Goal: Task Accomplishment & Management: Manage account settings

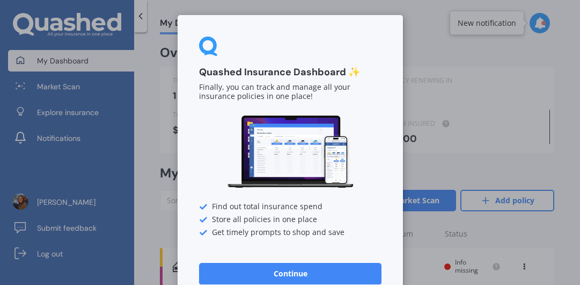
scroll to position [21, 0]
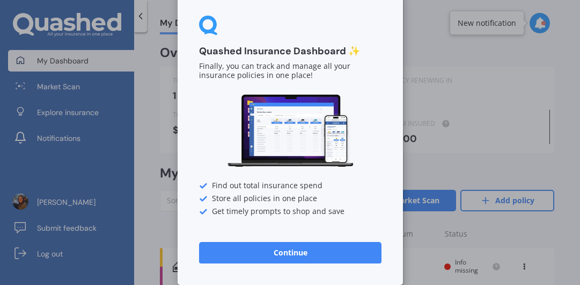
click at [282, 256] on button "Continue" at bounding box center [290, 252] width 183 height 21
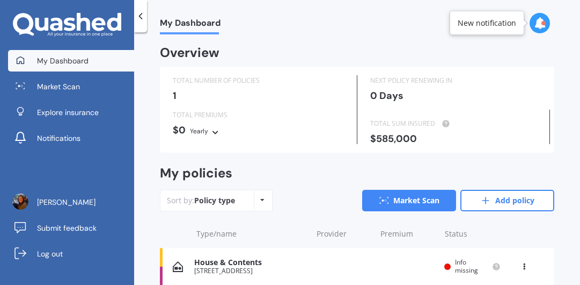
scroll to position [46, 0]
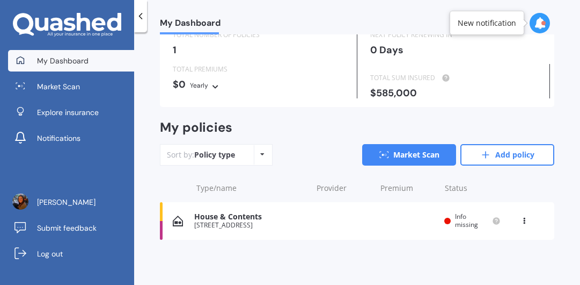
click at [310, 224] on div "House & Contents [STREET_ADDRESS] Renewal date Premium You are paying Yearly St…" at bounding box center [357, 221] width 395 height 38
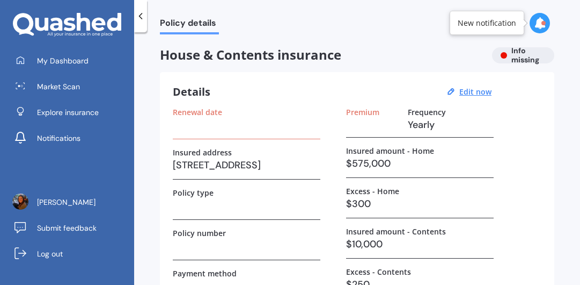
click at [202, 210] on h3 at bounding box center [247, 205] width 148 height 16
click at [203, 193] on label "Policy type" at bounding box center [193, 192] width 41 height 9
click at [477, 91] on u "Edit now" at bounding box center [476, 91] width 32 height 10
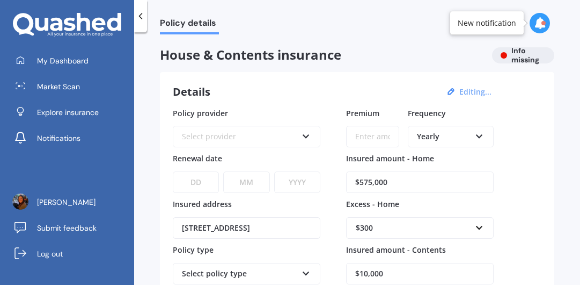
click at [307, 134] on icon at bounding box center [306, 134] width 9 height 8
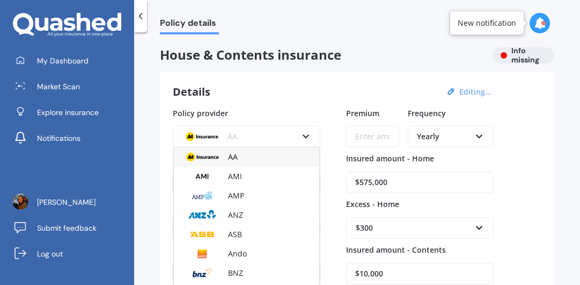
click at [307, 134] on icon at bounding box center [306, 134] width 9 height 8
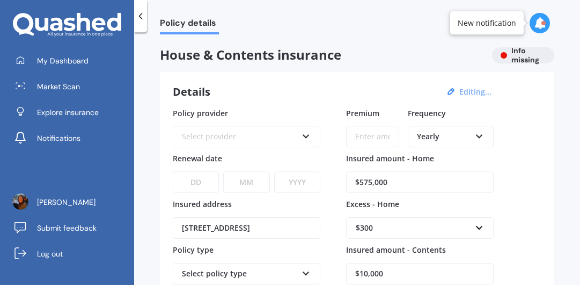
click at [360, 181] on input "$575,000" at bounding box center [420, 181] width 148 height 21
type input "$375,000"
click at [530, 163] on div "Policy provider Select provider AA AMI AMP ANZ ASB Ando BNZ Co-Operative Bank F…" at bounding box center [357, 241] width 369 height 268
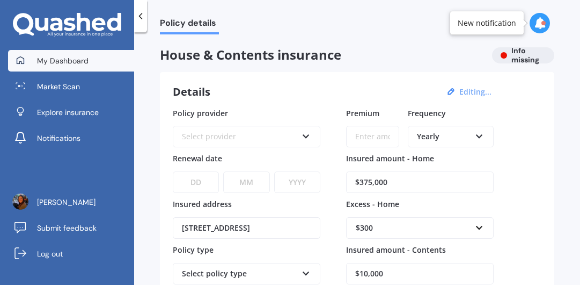
click at [66, 60] on span "My Dashboard" at bounding box center [63, 60] width 52 height 11
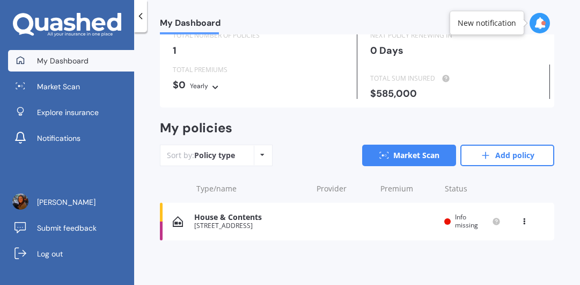
scroll to position [46, 0]
click at [521, 222] on icon at bounding box center [525, 218] width 8 height 6
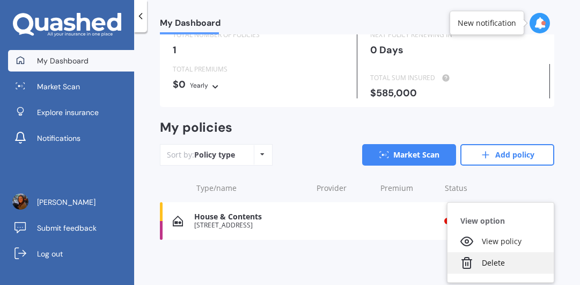
click at [489, 259] on div "Delete" at bounding box center [501, 262] width 106 height 21
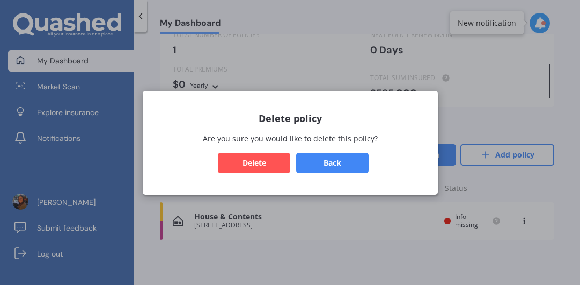
click at [261, 160] on button "Delete" at bounding box center [254, 162] width 72 height 20
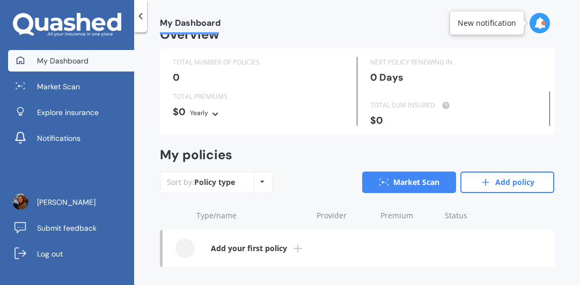
scroll to position [0, 0]
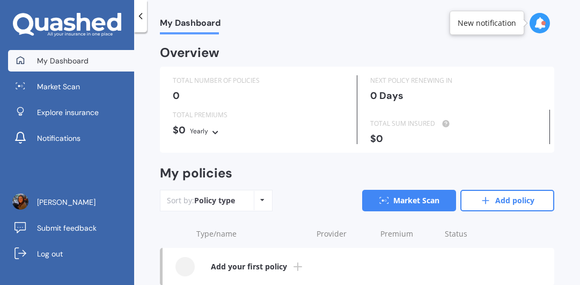
click at [521, 25] on div "New notification" at bounding box center [487, 23] width 75 height 24
click at [535, 25] on icon at bounding box center [540, 23] width 12 height 12
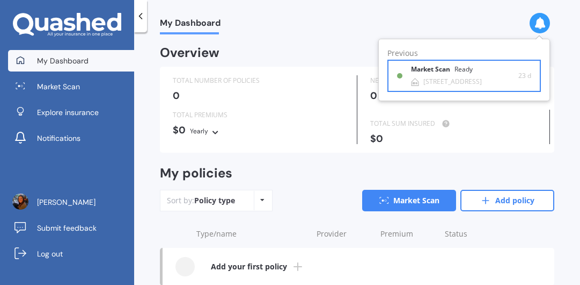
click at [477, 78] on div "[STREET_ADDRESS]" at bounding box center [453, 82] width 59 height 8
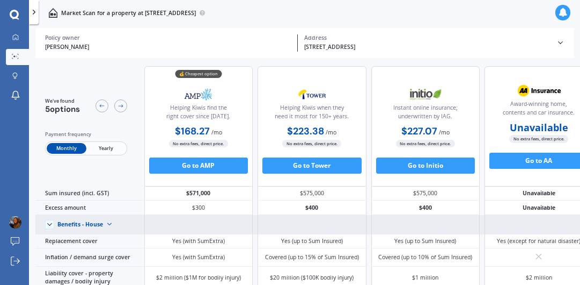
click at [69, 217] on div "Benefits - House Benefits - House Benefits - Contents" at bounding box center [86, 223] width 59 height 13
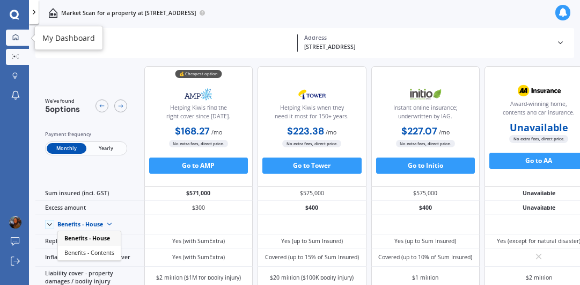
click at [16, 37] on icon at bounding box center [15, 37] width 6 height 6
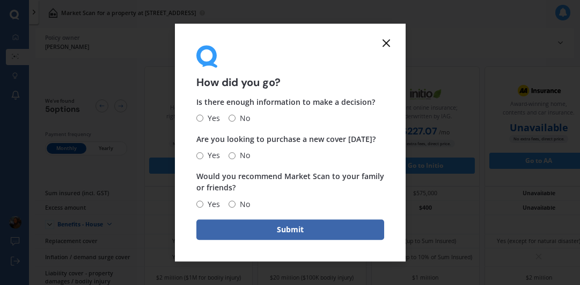
click at [231, 118] on input "No" at bounding box center [232, 118] width 7 height 7
radio input "true"
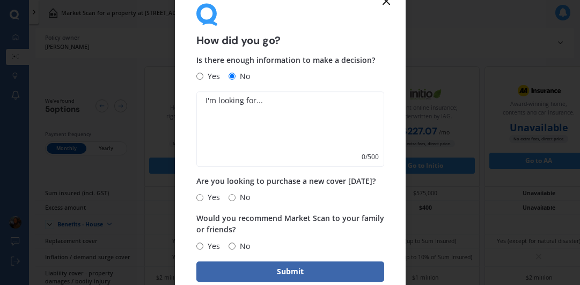
click at [384, 2] on icon at bounding box center [386, 1] width 13 height 13
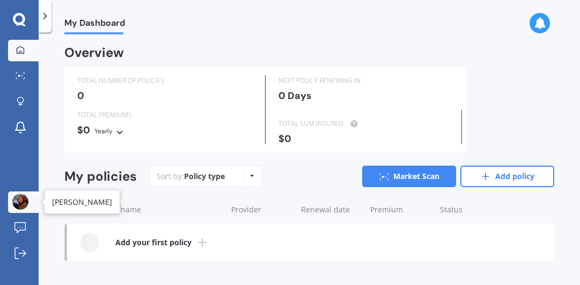
click at [30, 203] on link "[PERSON_NAME]" at bounding box center [23, 201] width 31 height 21
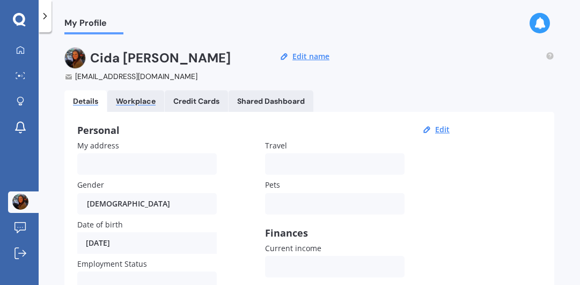
click at [134, 103] on div "Workplace" at bounding box center [136, 101] width 40 height 9
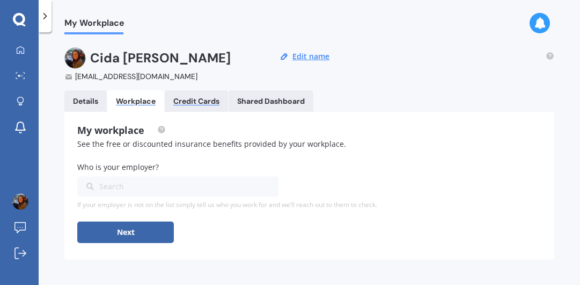
click at [217, 99] on div "Credit Cards" at bounding box center [196, 101] width 46 height 9
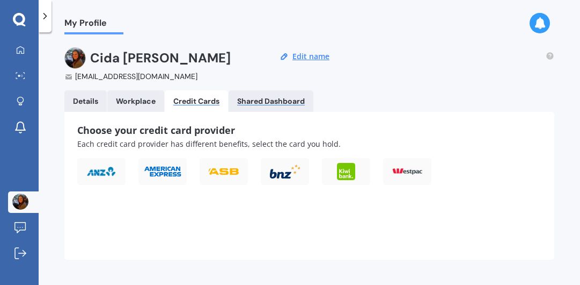
click at [272, 100] on div "Shared Dashboard" at bounding box center [271, 101] width 68 height 9
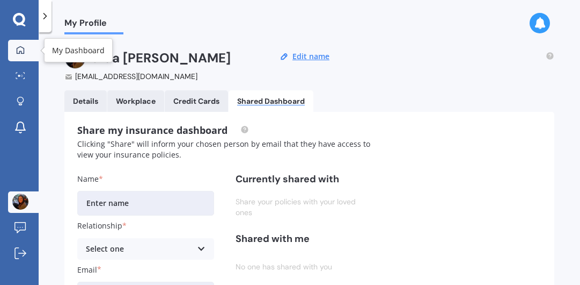
click at [18, 49] on icon at bounding box center [20, 50] width 9 height 9
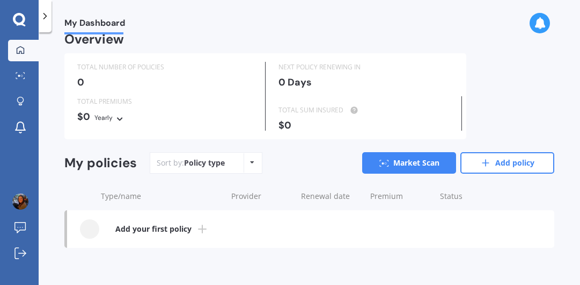
scroll to position [17, 0]
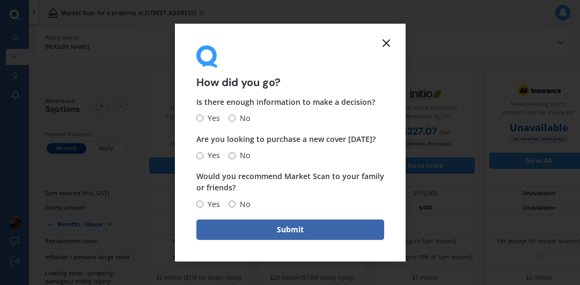
click at [384, 42] on icon at bounding box center [386, 43] width 13 height 13
